Goal: Navigation & Orientation: Find specific page/section

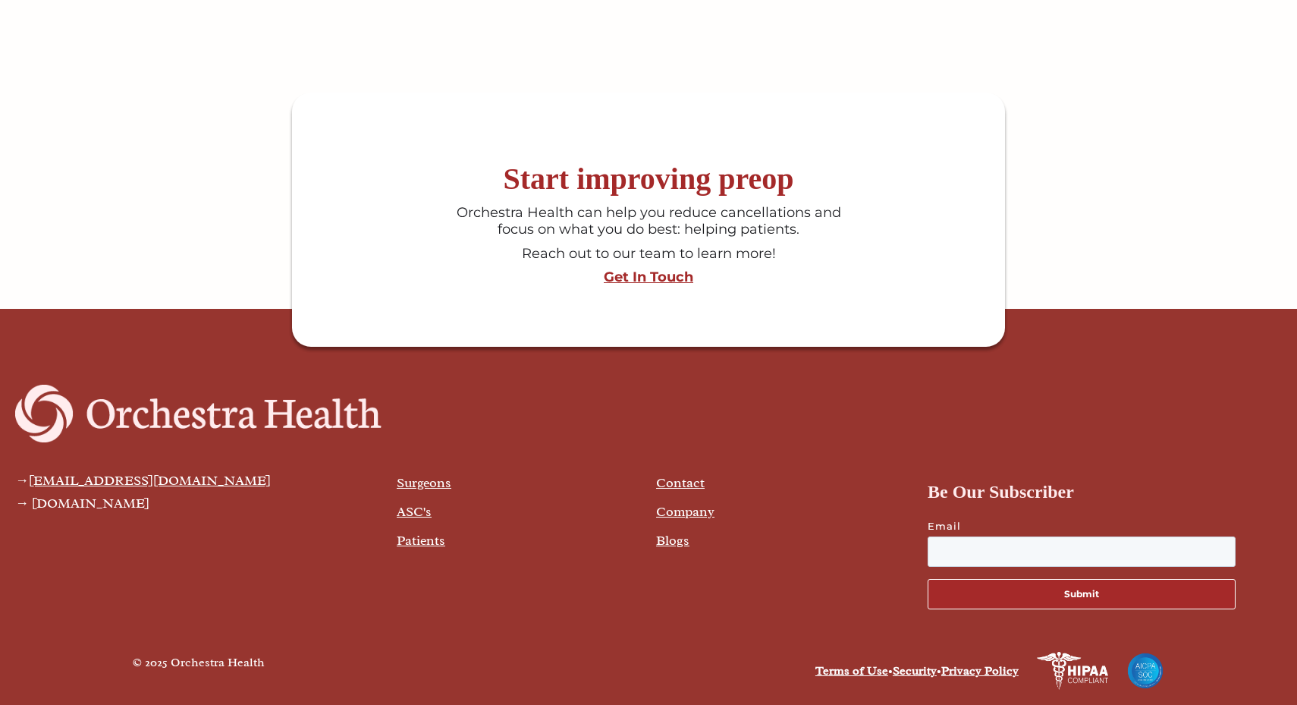
scroll to position [4031, 0]
click at [824, 622] on div "→ hello@orchestrahealth.com → orchestrahealth.com Surgeons ASC's Patients Conta…" at bounding box center [648, 502] width 1297 height 267
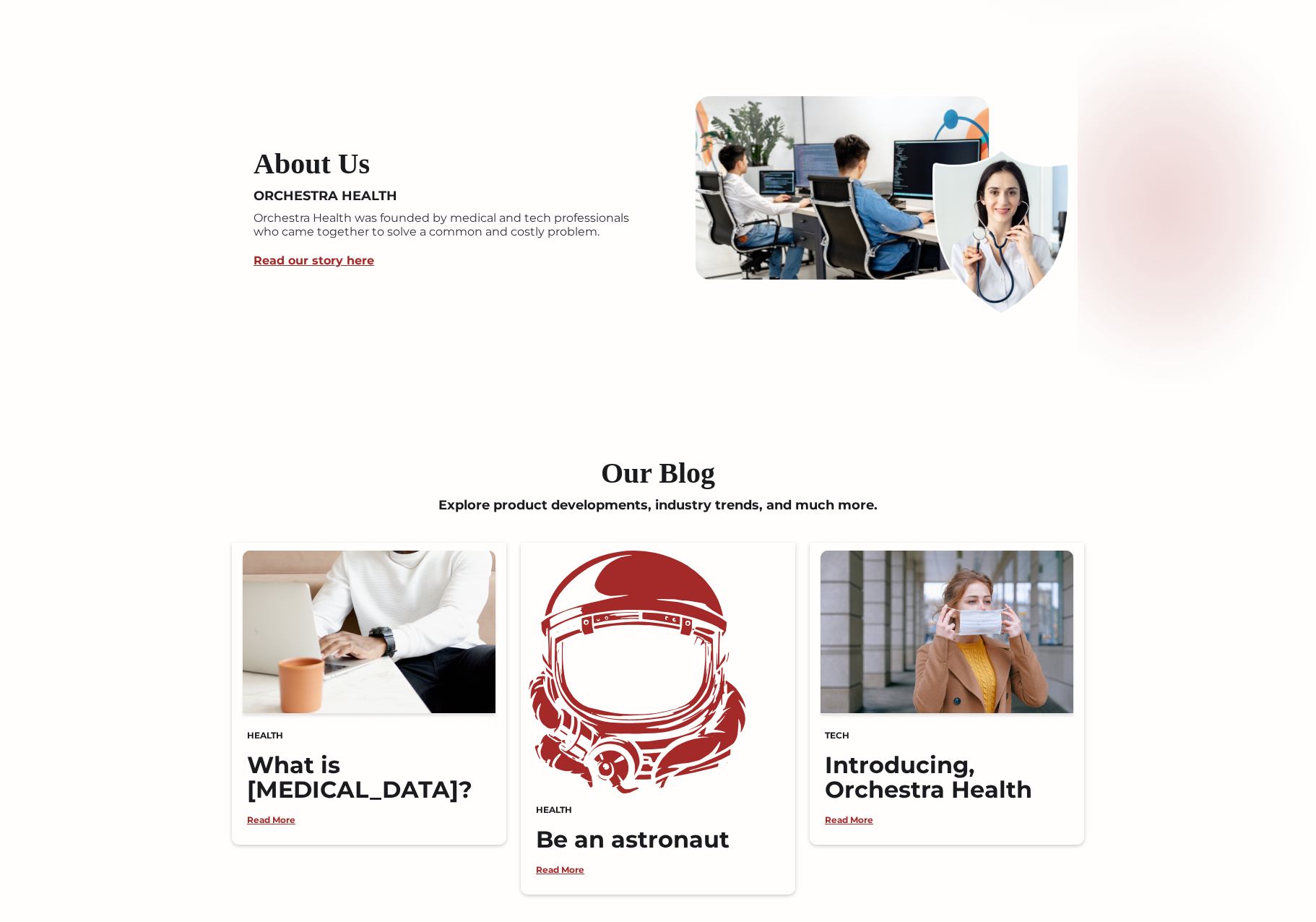
scroll to position [2894, 0]
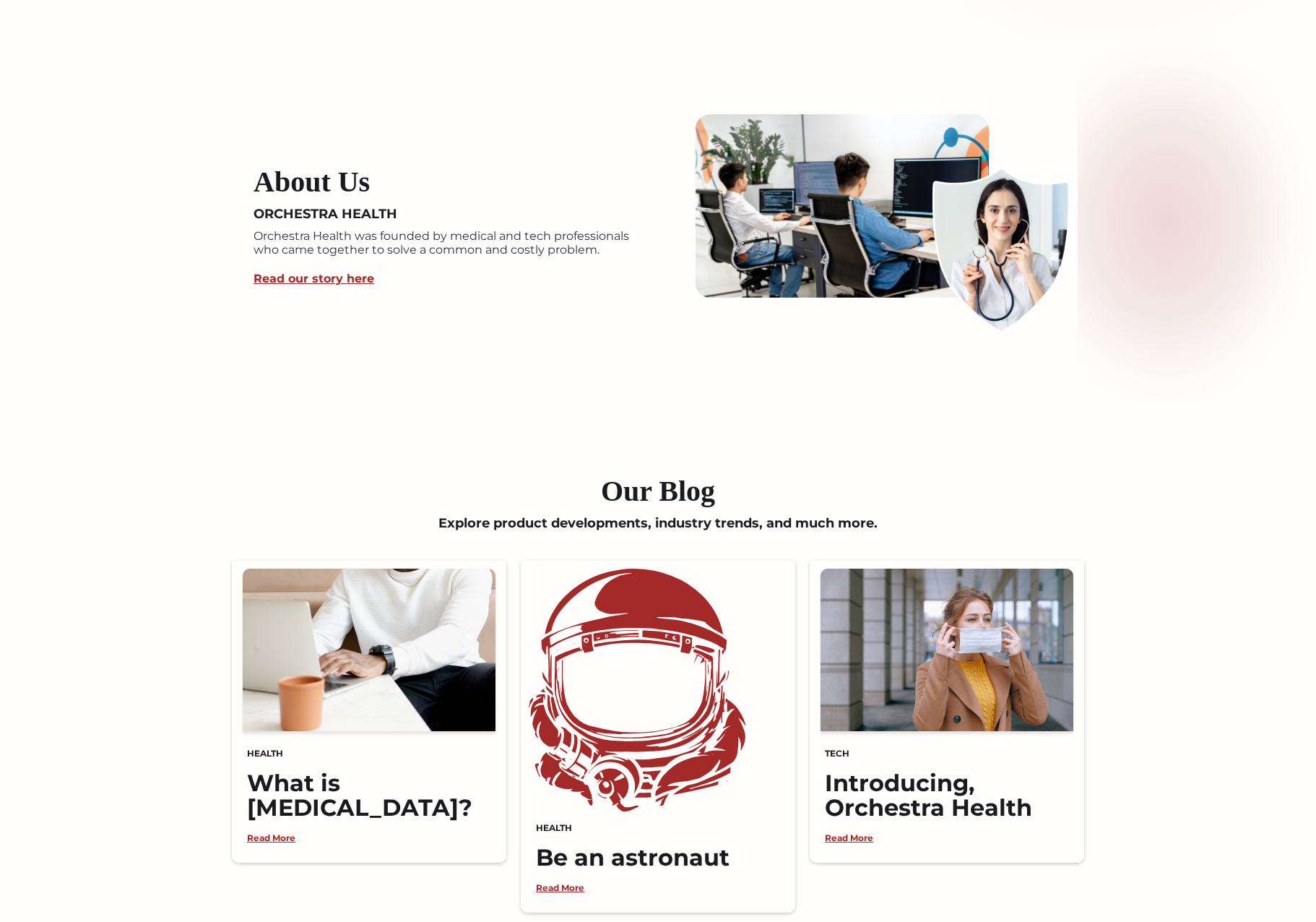
click at [888, 671] on img at bounding box center [947, 652] width 259 height 169
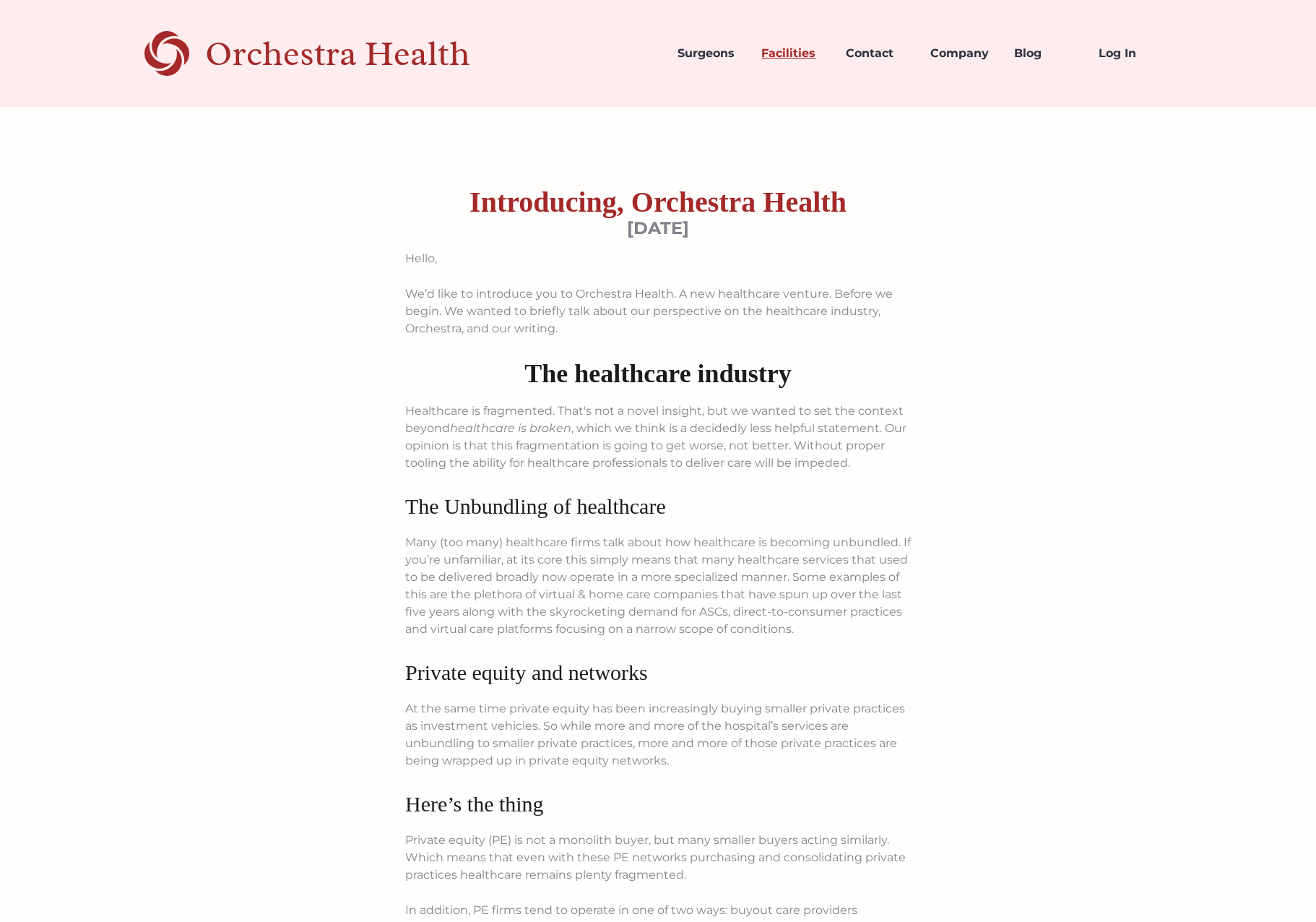
click at [764, 52] on link "Facilities" at bounding box center [791, 53] width 85 height 50
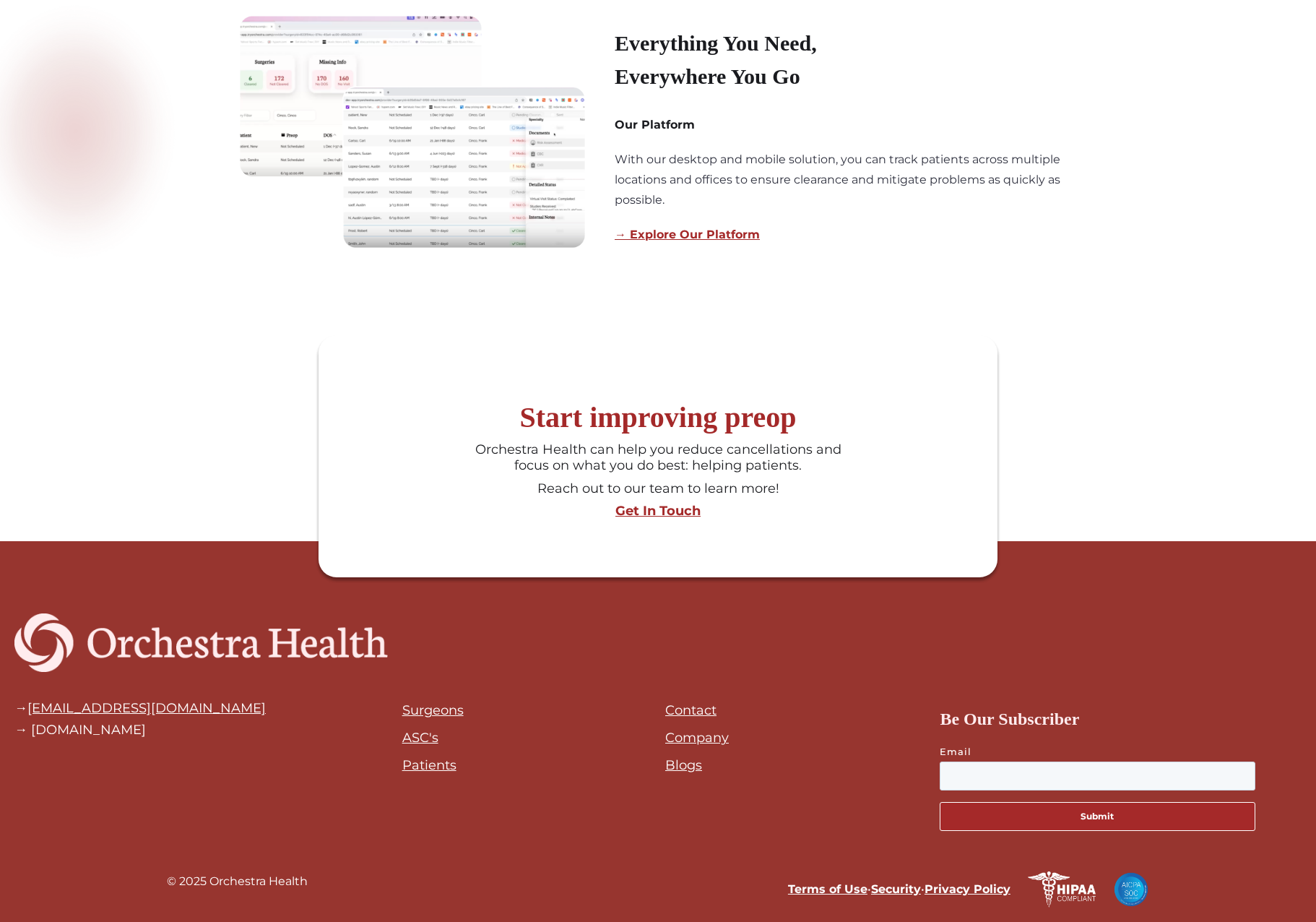
scroll to position [1118, 0]
click at [690, 766] on link "Blogs" at bounding box center [684, 765] width 37 height 16
